Goal: Task Accomplishment & Management: Use online tool/utility

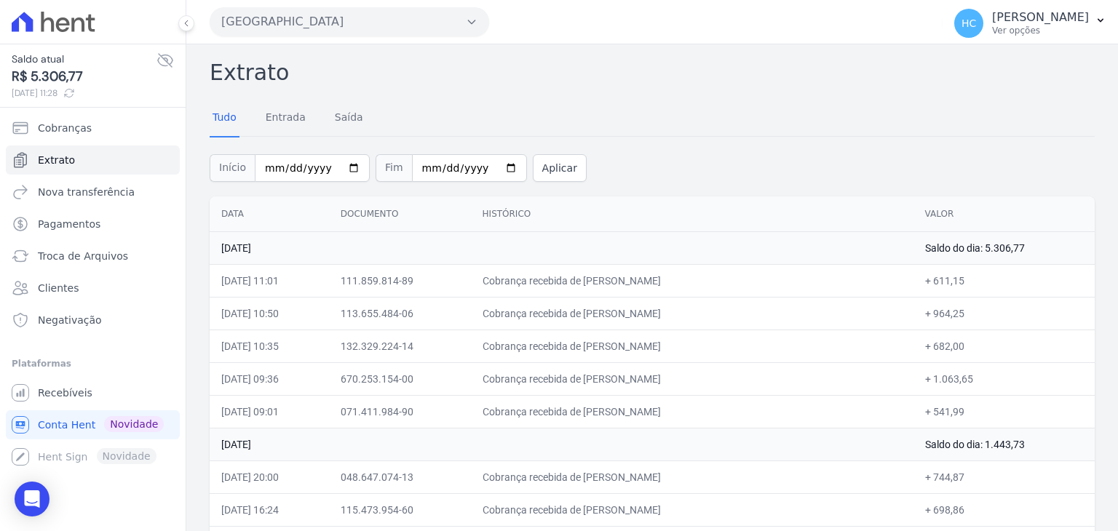
click at [44, 71] on span "R$ 5.306,77" at bounding box center [84, 77] width 145 height 20
copy span "5.306,77"
click at [97, 199] on link "Nova transferência" at bounding box center [93, 192] width 174 height 29
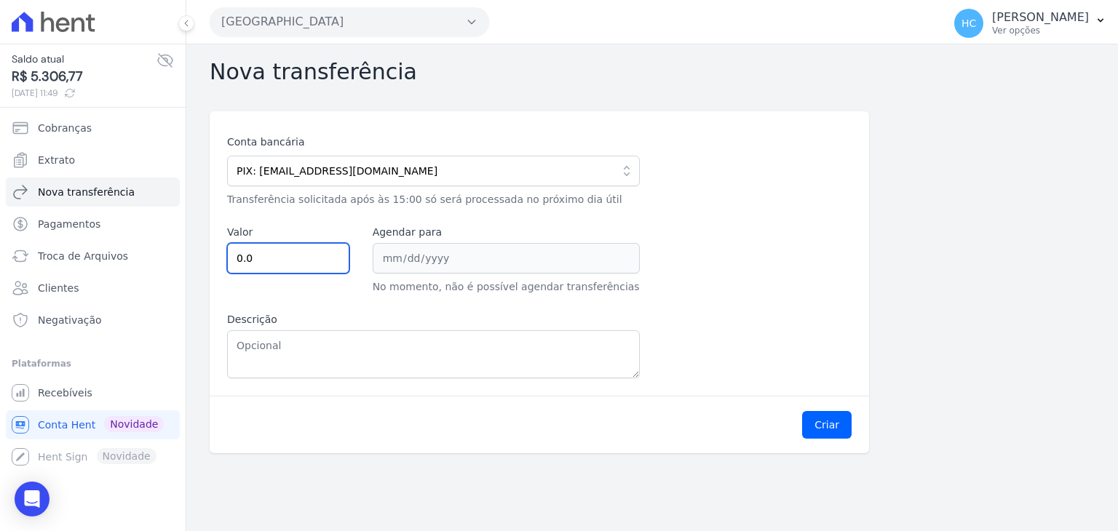
click at [290, 258] on input "0.0" at bounding box center [288, 258] width 122 height 31
click at [296, 313] on label "Descrição" at bounding box center [433, 319] width 413 height 15
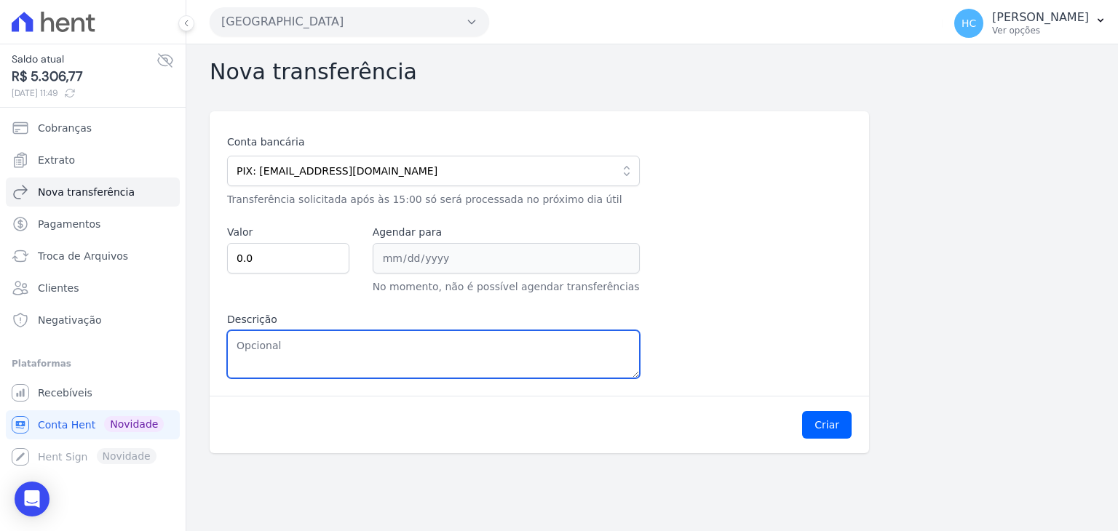
click at [296, 331] on textarea "Descrição" at bounding box center [433, 355] width 413 height 48
click at [311, 341] on textarea "Descrição" at bounding box center [433, 355] width 413 height 48
paste textarea "5.306,77"
click at [238, 347] on textarea "5306,77" at bounding box center [433, 355] width 413 height 48
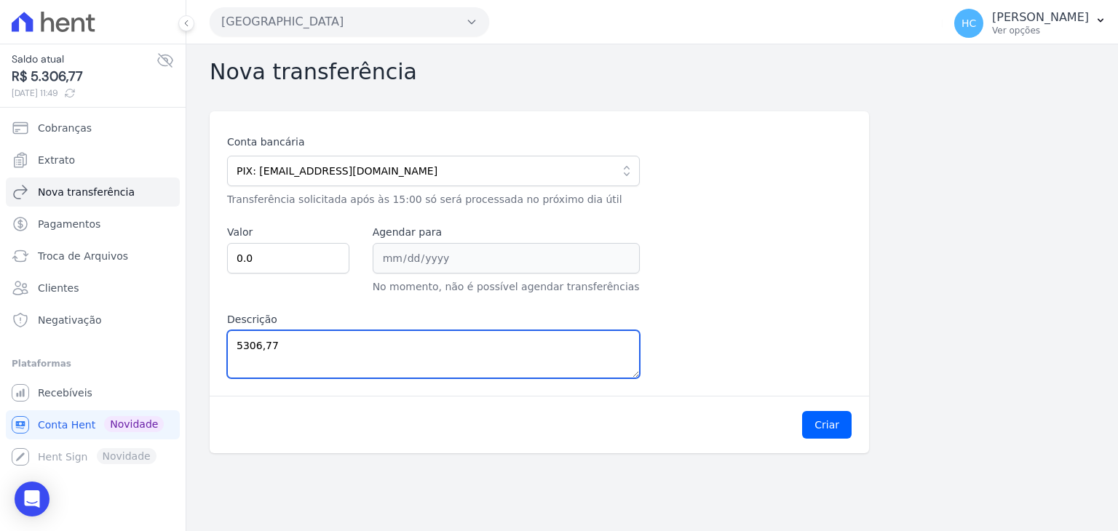
click at [238, 347] on textarea "5306,77" at bounding box center [433, 355] width 413 height 48
type textarea "5306,77"
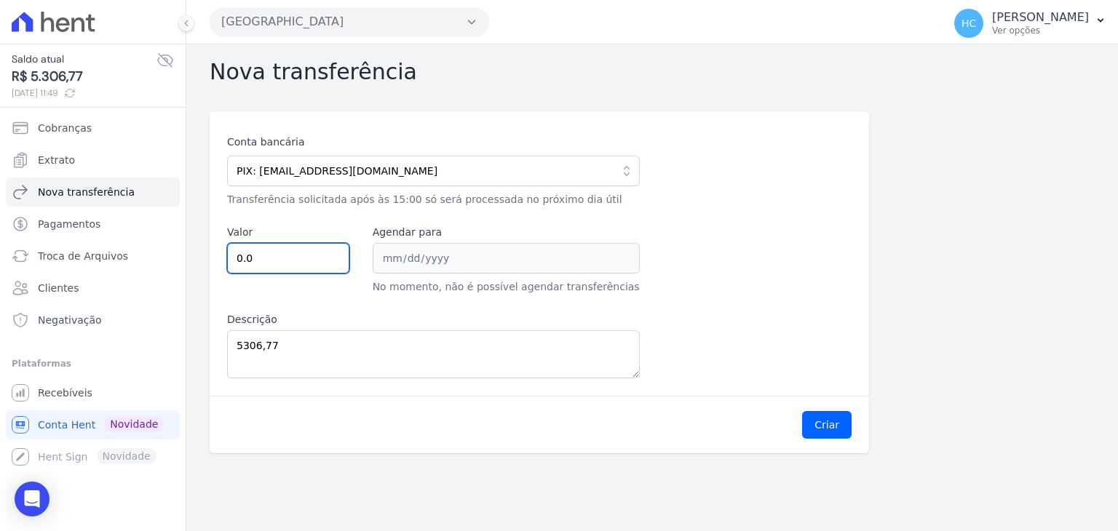
click at [299, 251] on input "0.0" at bounding box center [288, 258] width 122 height 31
paste input "530677"
click at [258, 245] on input "0.0530677" at bounding box center [288, 258] width 122 height 31
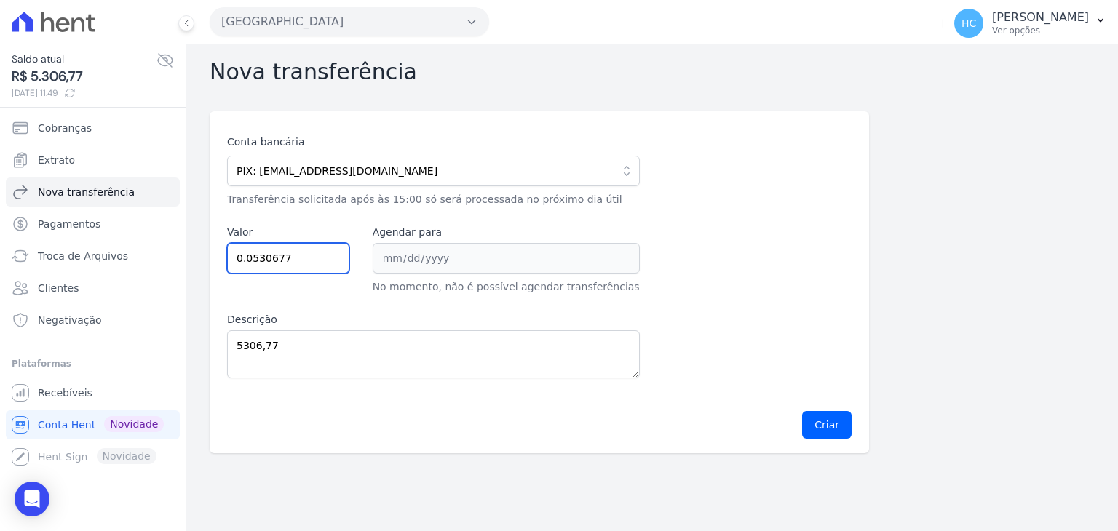
paste input "5306."
type input "5306.77"
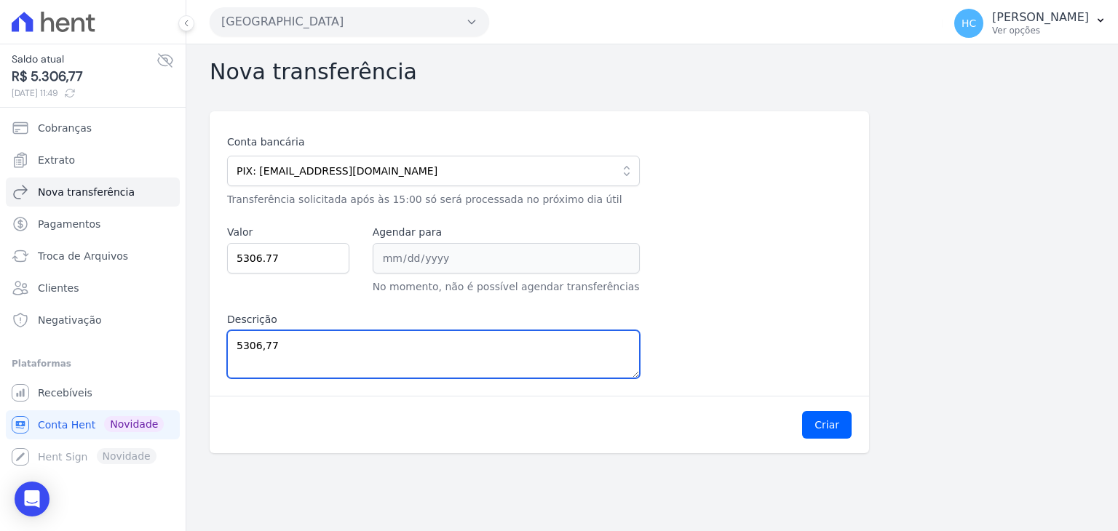
click at [424, 362] on textarea "5306,77" at bounding box center [433, 355] width 413 height 48
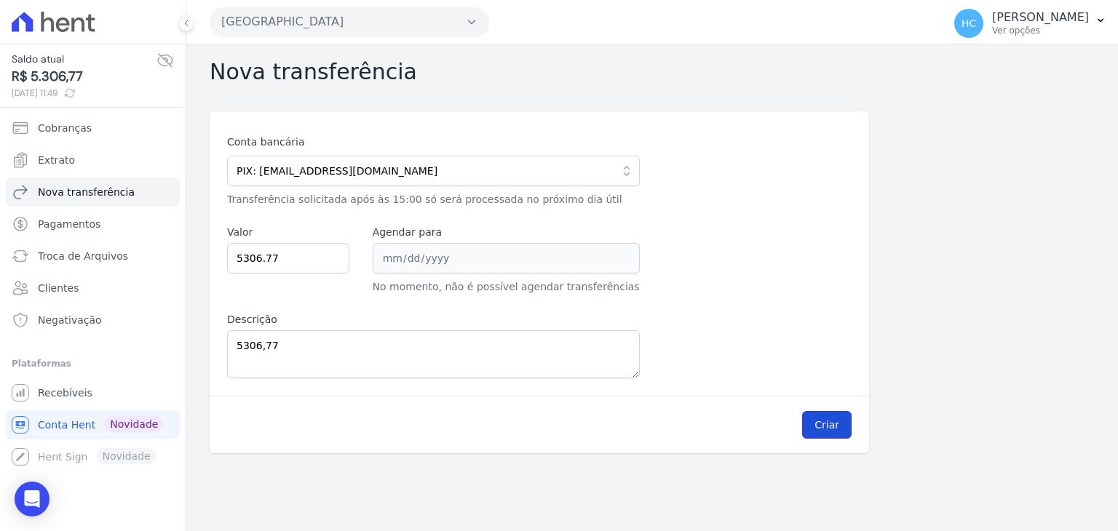
click at [822, 422] on button "Criar" at bounding box center [827, 425] width 50 height 28
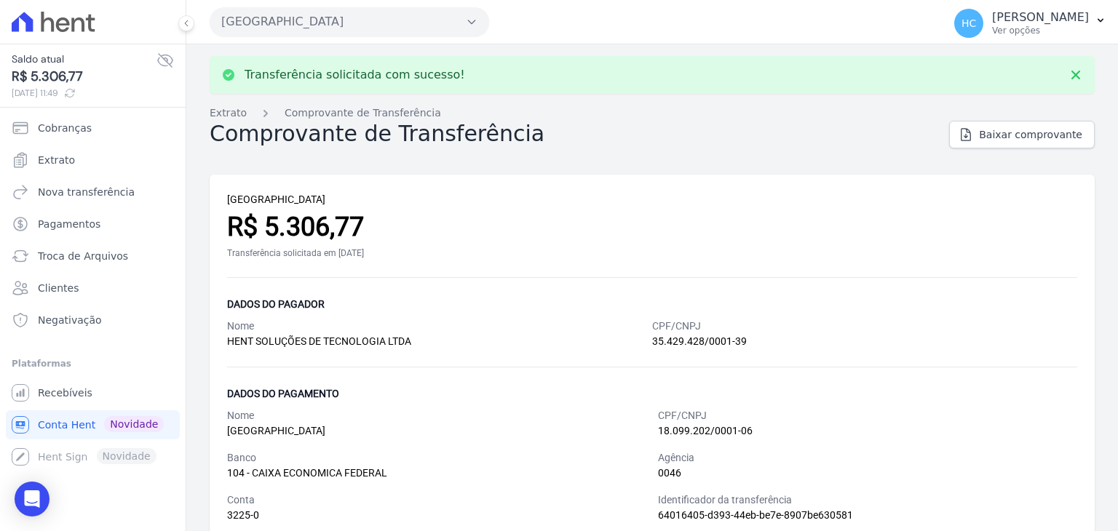
scroll to position [105, 0]
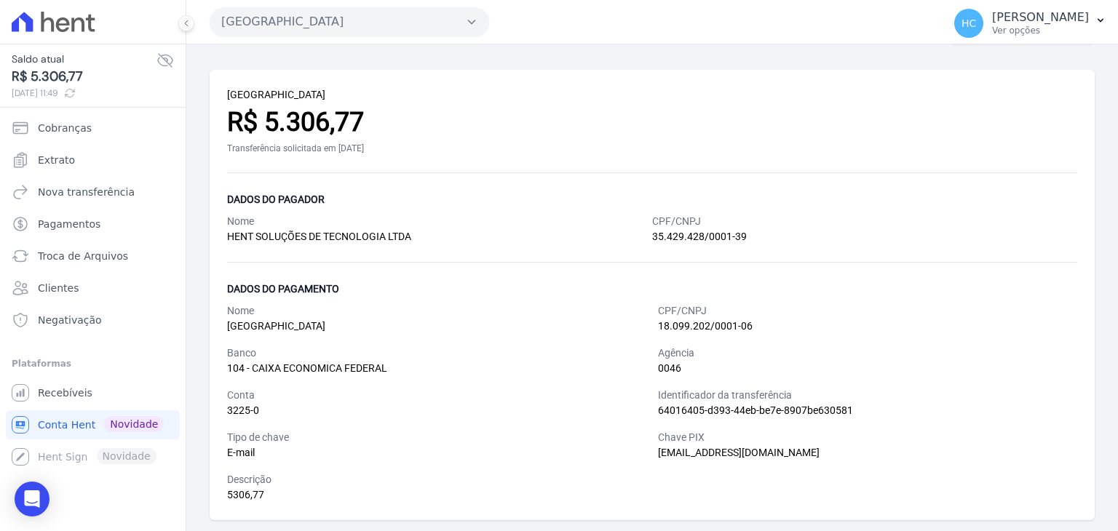
click at [553, 438] on div "Tipo de chave" at bounding box center [436, 437] width 419 height 15
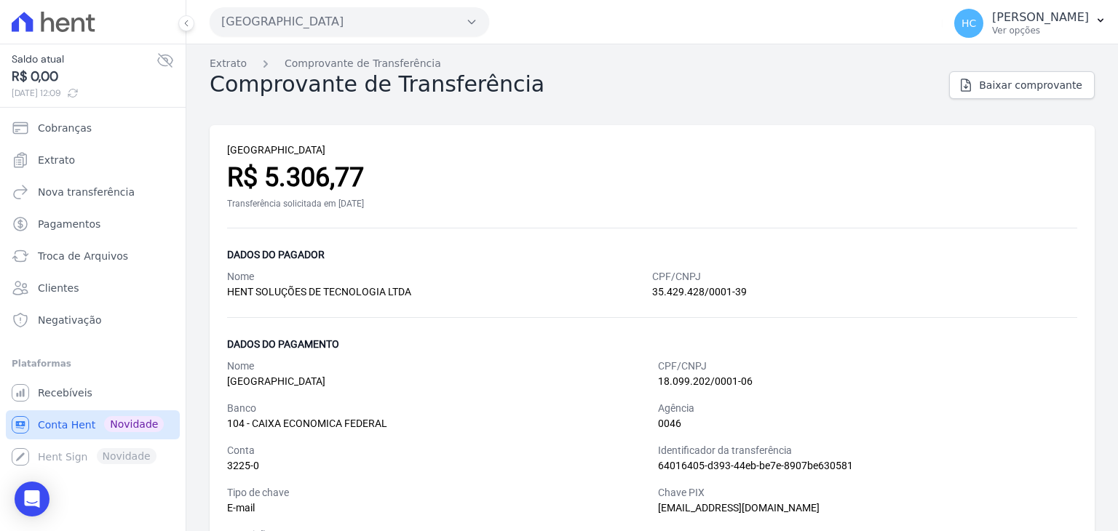
click at [35, 429] on link "Conta Hent Novidade" at bounding box center [93, 425] width 174 height 29
